Goal: Learn about a topic

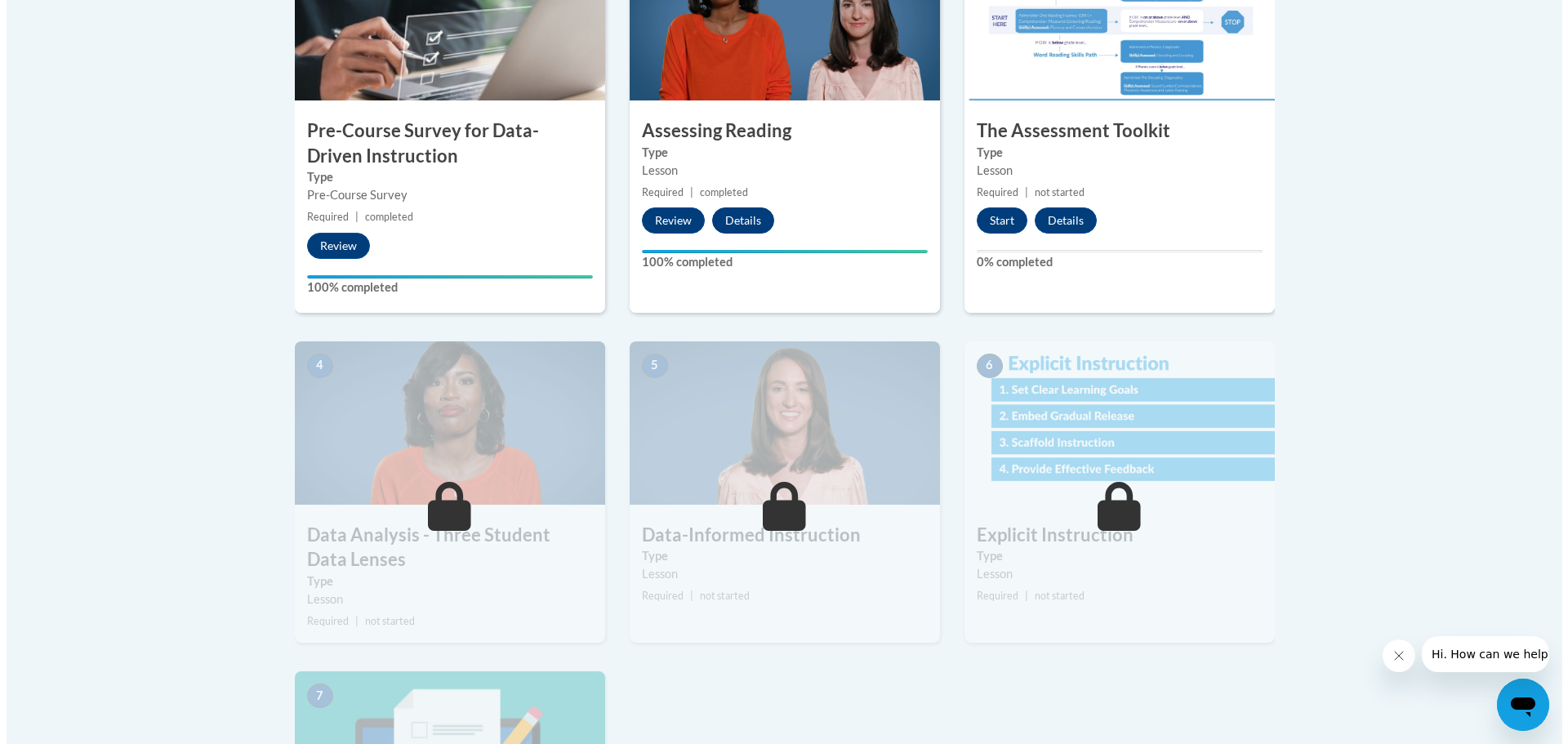
scroll to position [490, 0]
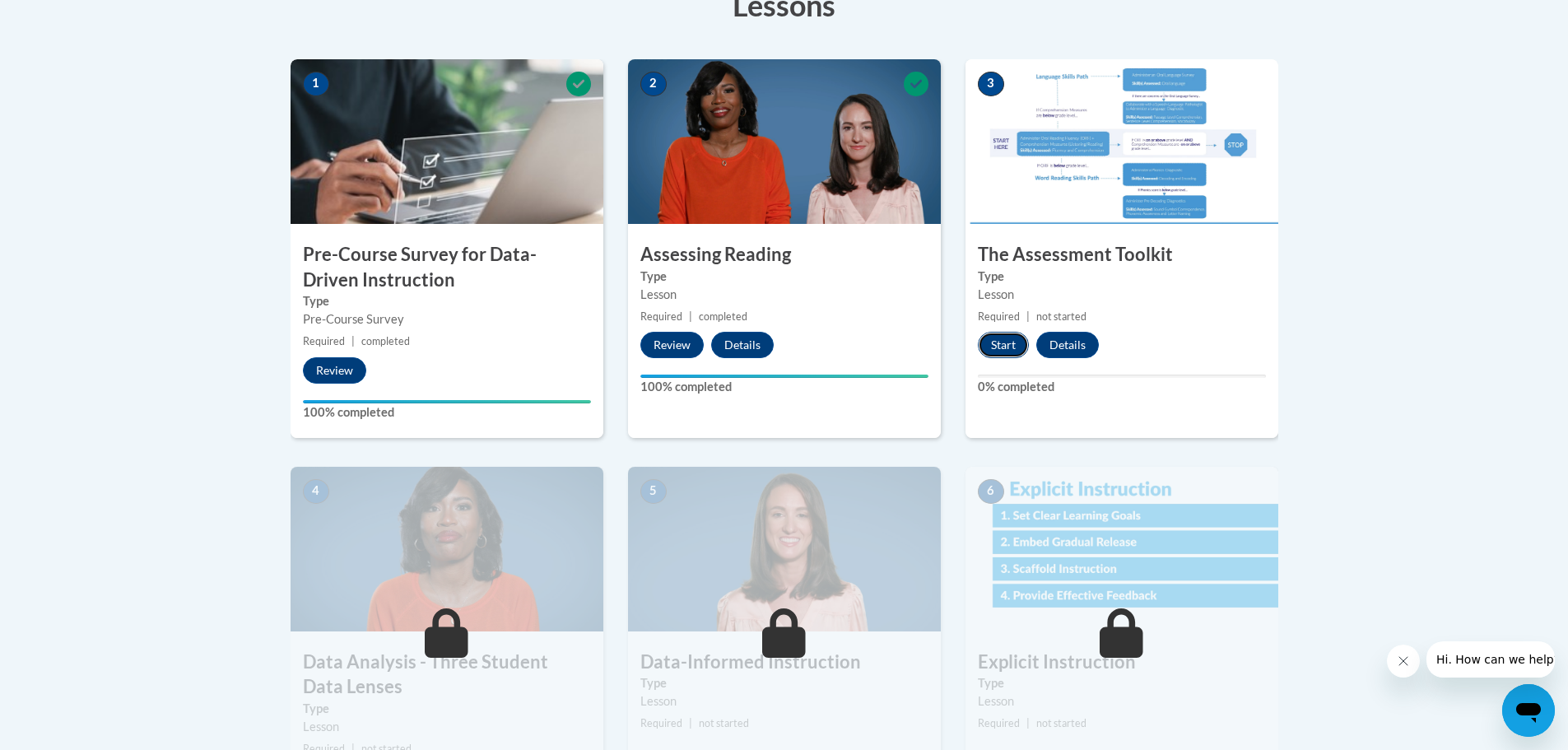
click at [989, 345] on button "Start" at bounding box center [1004, 344] width 51 height 26
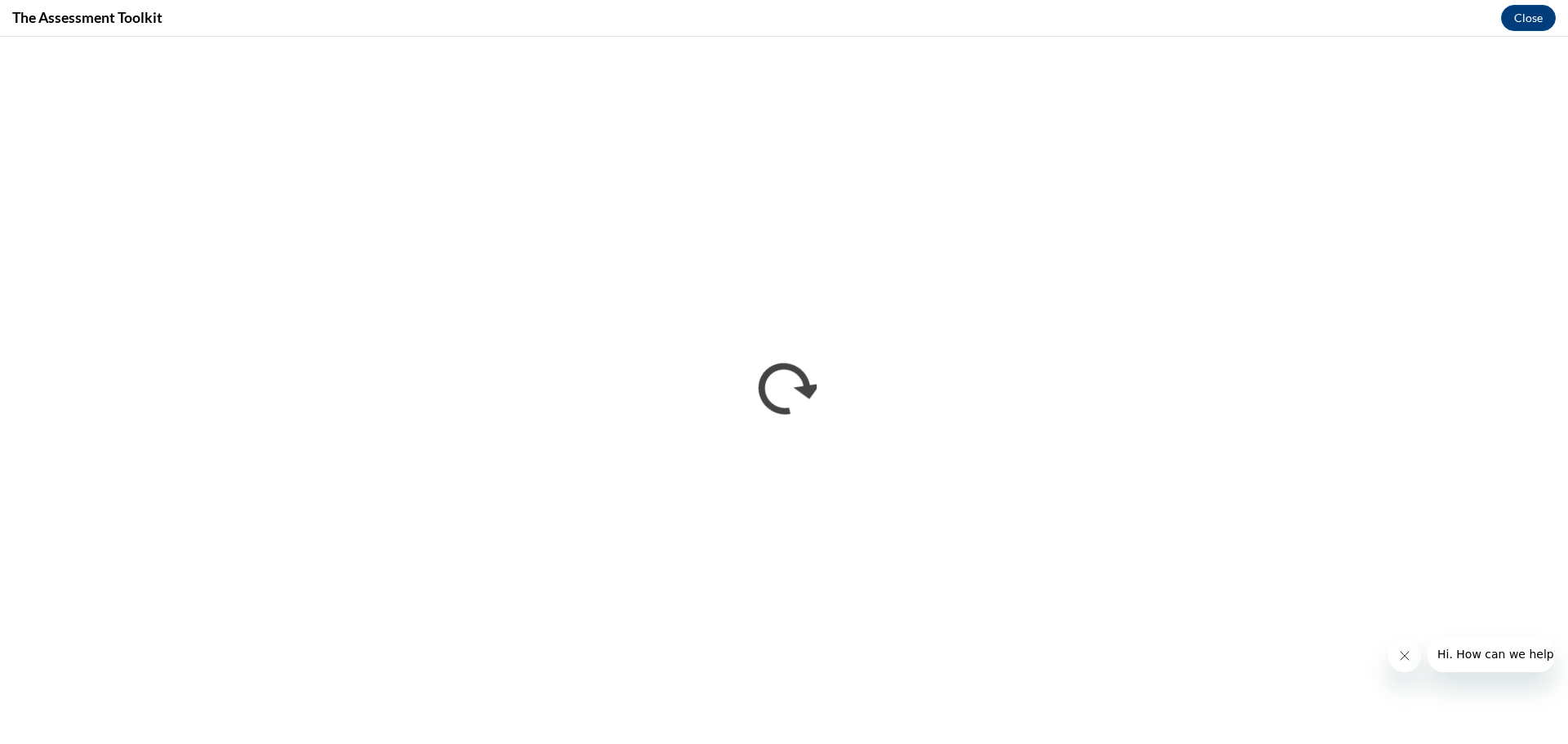
scroll to position [0, 0]
